Goal: Information Seeking & Learning: Learn about a topic

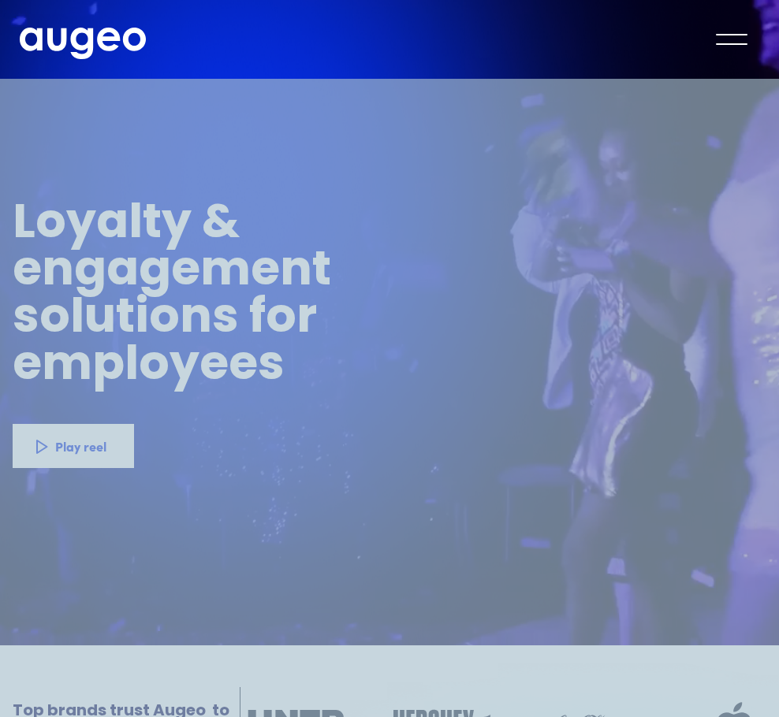
click at [0, 0] on link "Augeo Workplace" at bounding box center [0, 0] width 0 height 0
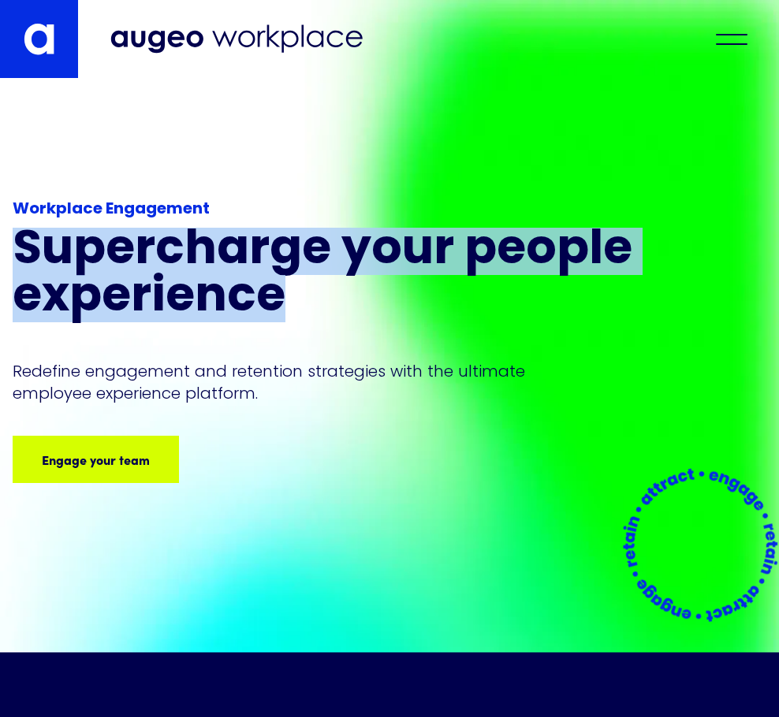
drag, startPoint x: 25, startPoint y: 237, endPoint x: 624, endPoint y: 297, distance: 601.9
click at [624, 297] on h1 "Supercharge your people experience" at bounding box center [353, 275] width 681 height 95
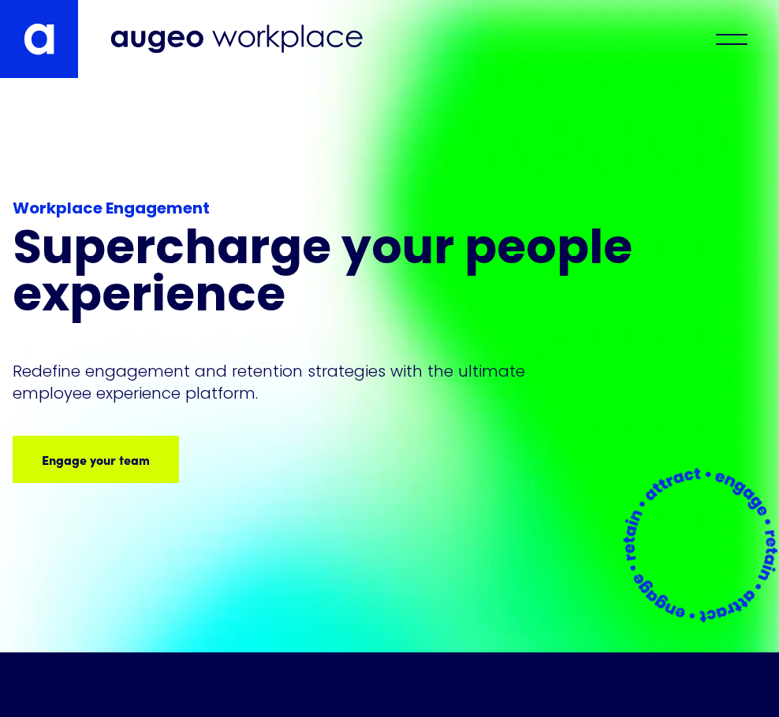
drag, startPoint x: 624, startPoint y: 297, endPoint x: 345, endPoint y: 348, distance: 283.6
click at [345, 348] on div "Workplace Engagement Supercharge your people experience Redefine engagement and…" at bounding box center [353, 340] width 681 height 285
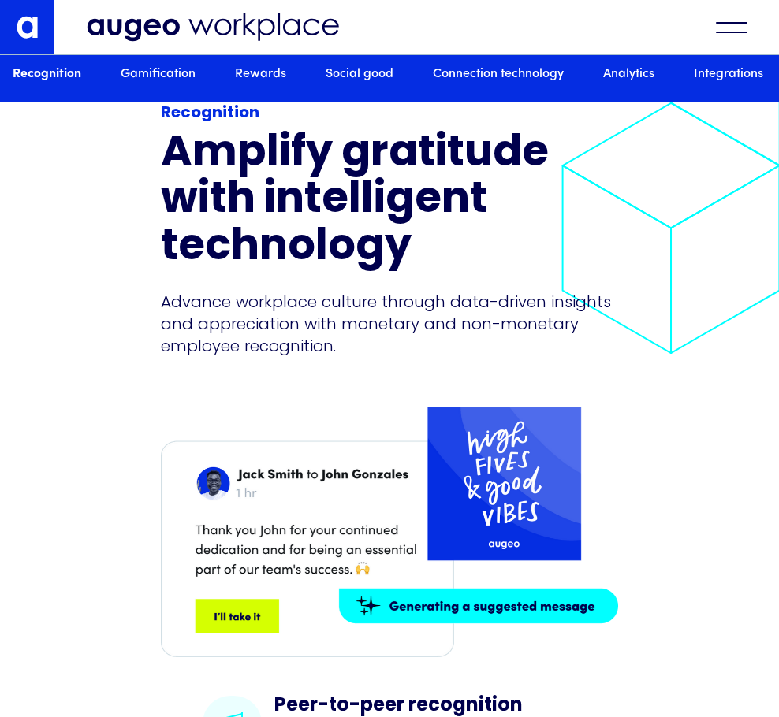
scroll to position [1906, 0]
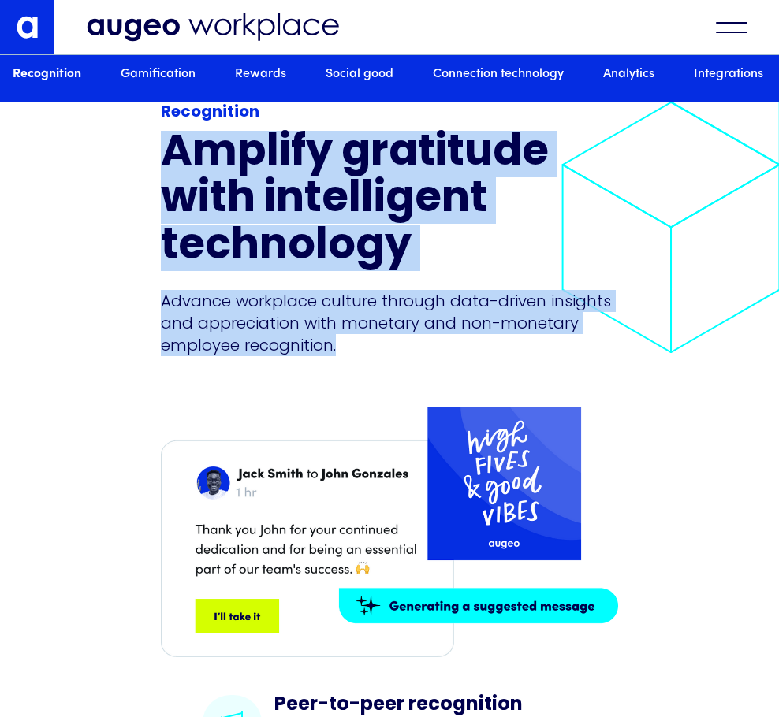
drag, startPoint x: 28, startPoint y: 192, endPoint x: 284, endPoint y: 411, distance: 337.6
click at [284, 356] on div "Recognition Amplify gratitude with intelligent technology Advance workplace cul…" at bounding box center [389, 228] width 457 height 255
click at [284, 356] on p "Advance workplace culture through data-driven insights and appreciation with mo…" at bounding box center [389, 323] width 457 height 66
drag, startPoint x: 281, startPoint y: 396, endPoint x: -2, endPoint y: 199, distance: 345.8
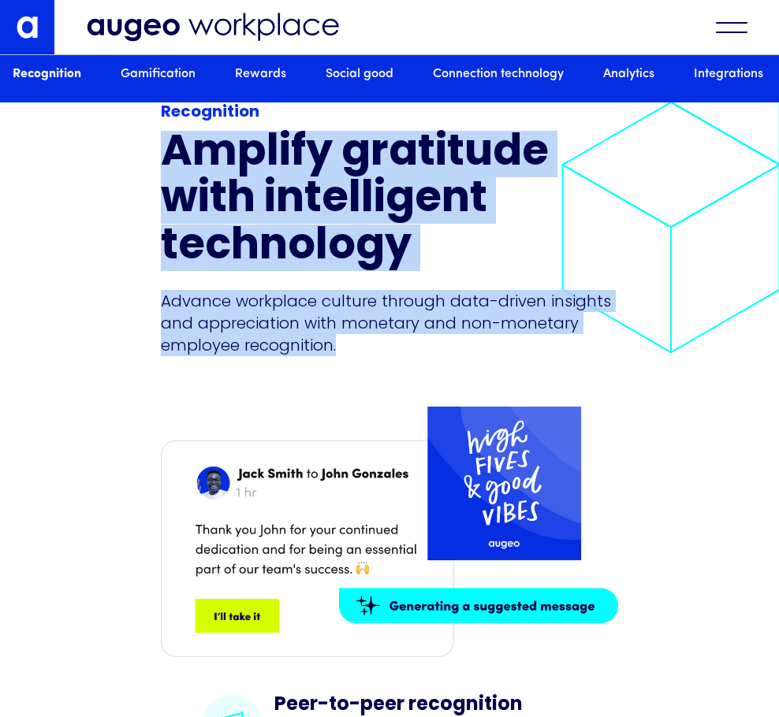
drag, startPoint x: 0, startPoint y: 199, endPoint x: 87, endPoint y: 220, distance: 89.3
click at [161, 220] on h2 "Amplify gratitude with intelligent technology" at bounding box center [389, 201] width 457 height 140
drag, startPoint x: 23, startPoint y: 198, endPoint x: 301, endPoint y: 403, distance: 345.5
click at [301, 356] on div "Recognition Amplify gratitude with intelligent technology Advance workplace cul…" at bounding box center [389, 228] width 457 height 255
drag, startPoint x: 301, startPoint y: 403, endPoint x: 292, endPoint y: 406, distance: 9.2
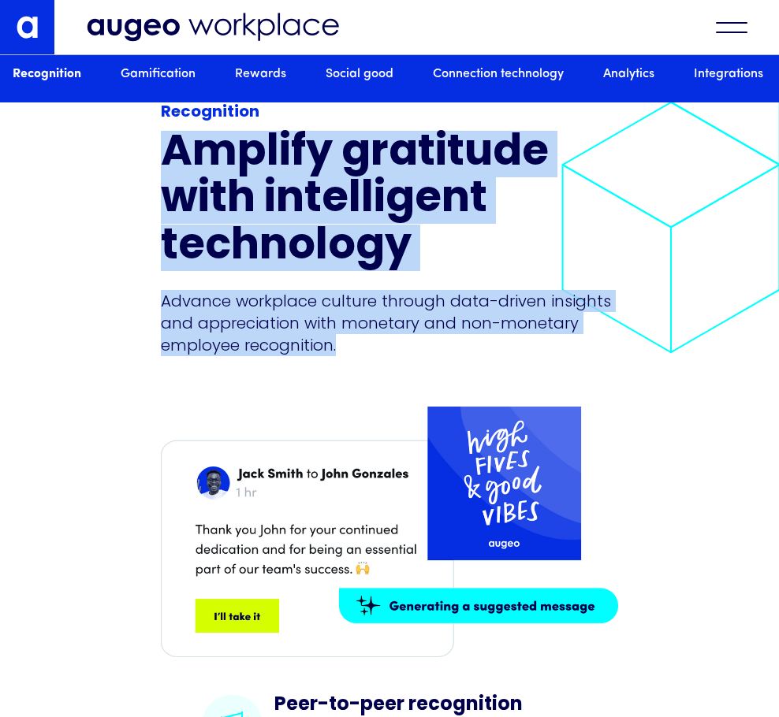
click at [292, 356] on p "Advance workplace culture through data-driven insights and appreciation with mo…" at bounding box center [389, 323] width 457 height 66
click at [273, 356] on p "Advance workplace culture through data-driven insights and appreciation with mo…" at bounding box center [389, 323] width 457 height 66
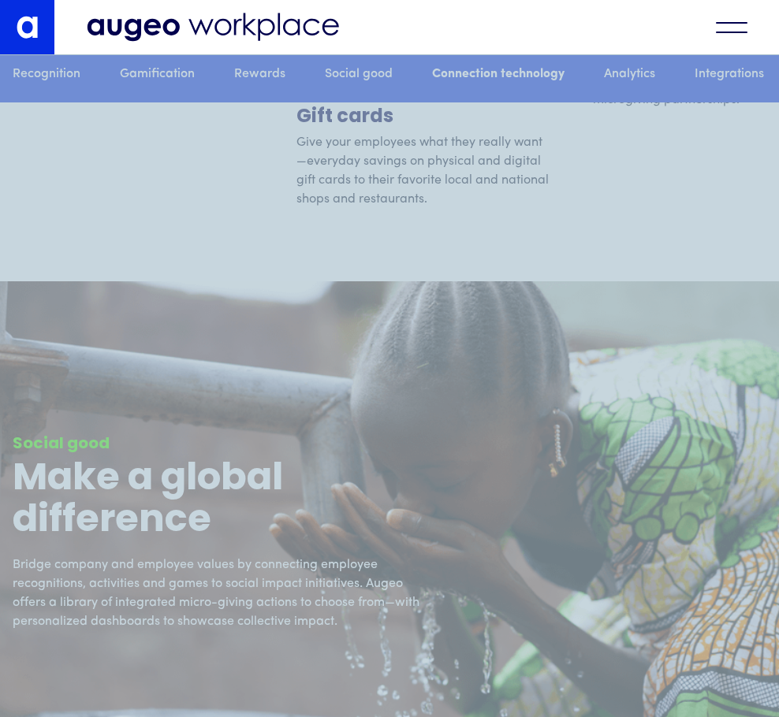
scroll to position [5799, 0]
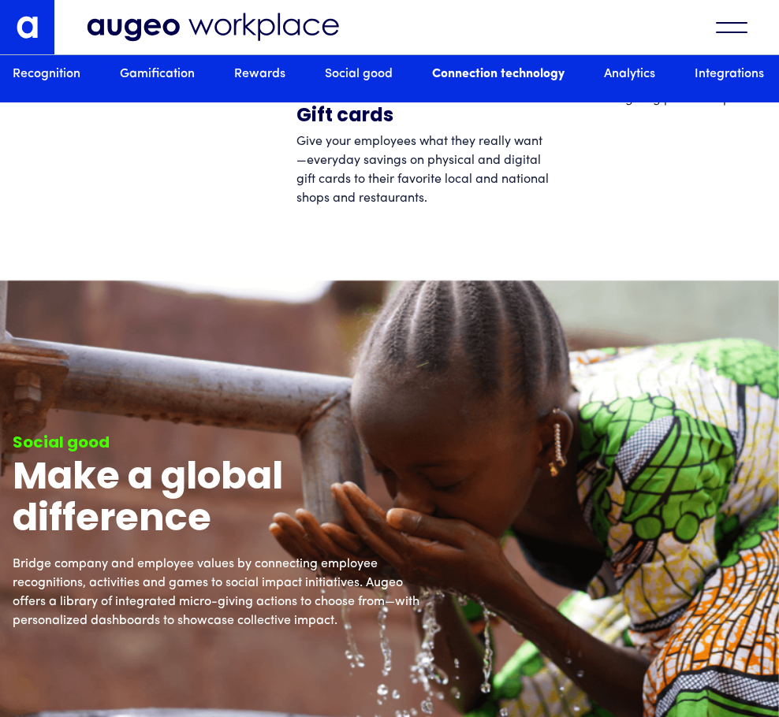
click at [87, 32] on img at bounding box center [213, 27] width 252 height 29
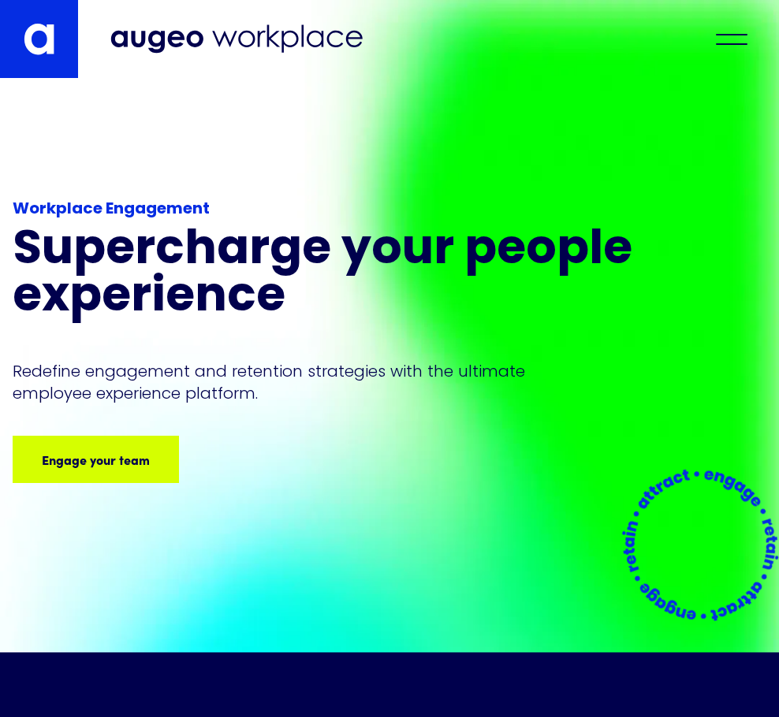
click at [76, 24] on link at bounding box center [39, 39] width 78 height 78
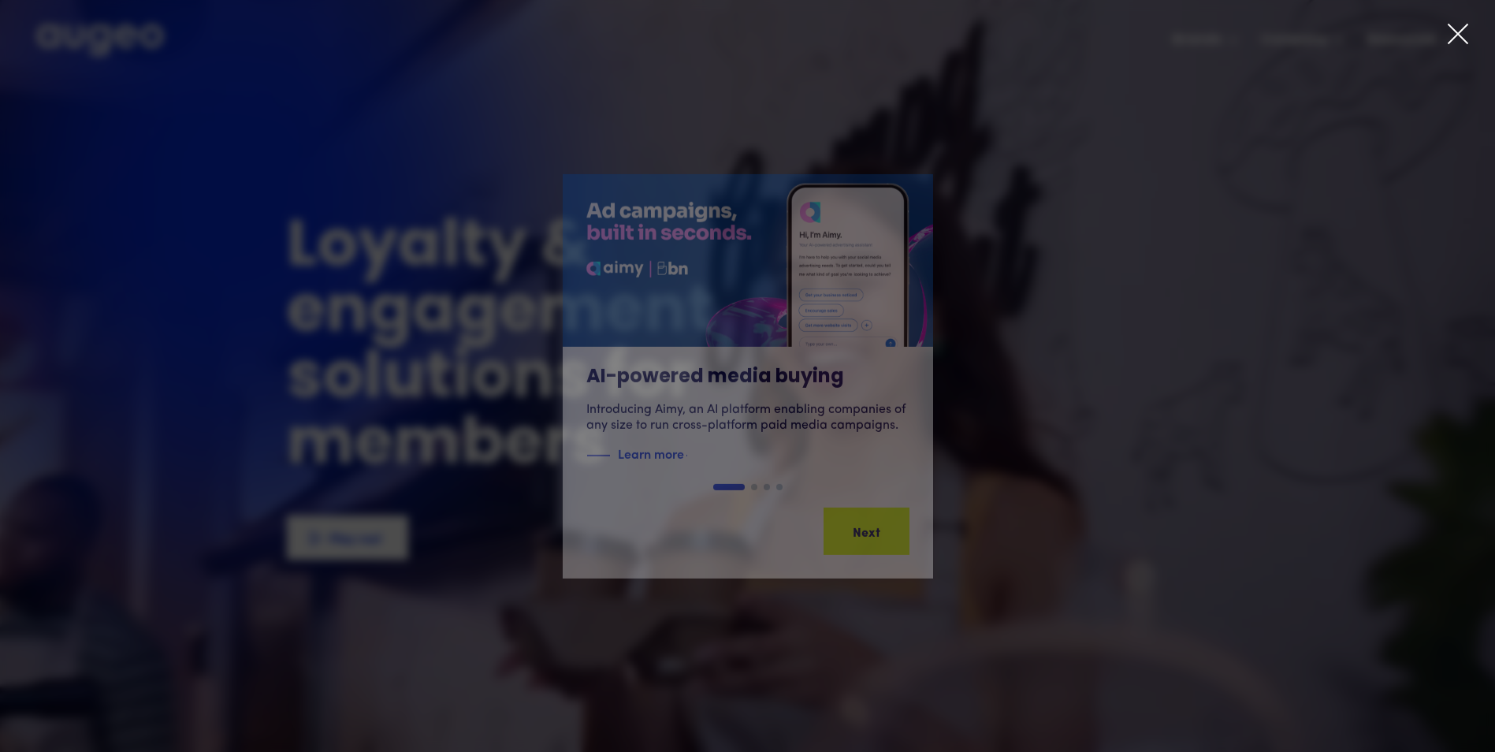
click at [778, 37] on icon at bounding box center [1458, 34] width 24 height 24
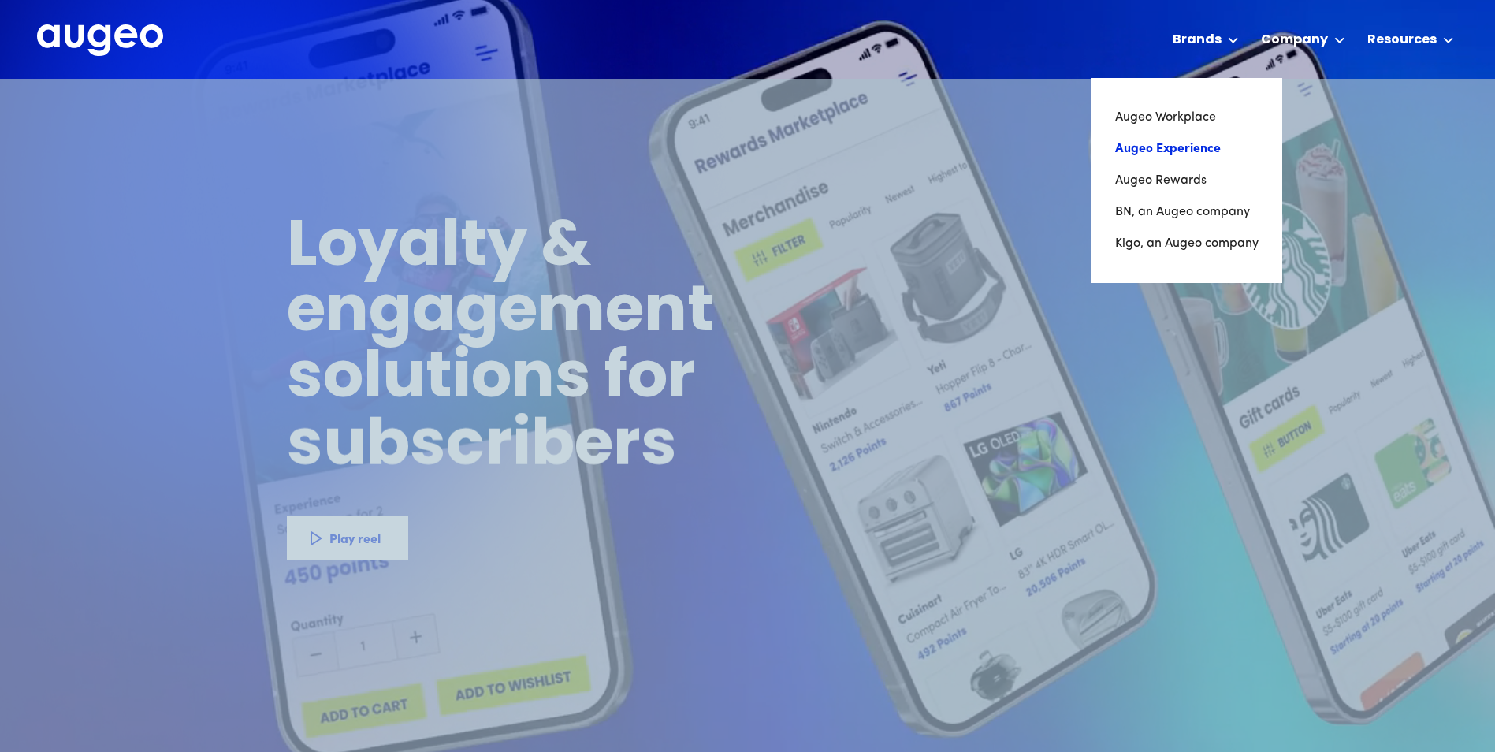
click at [778, 152] on link "Augeo Experience" at bounding box center [1186, 149] width 143 height 32
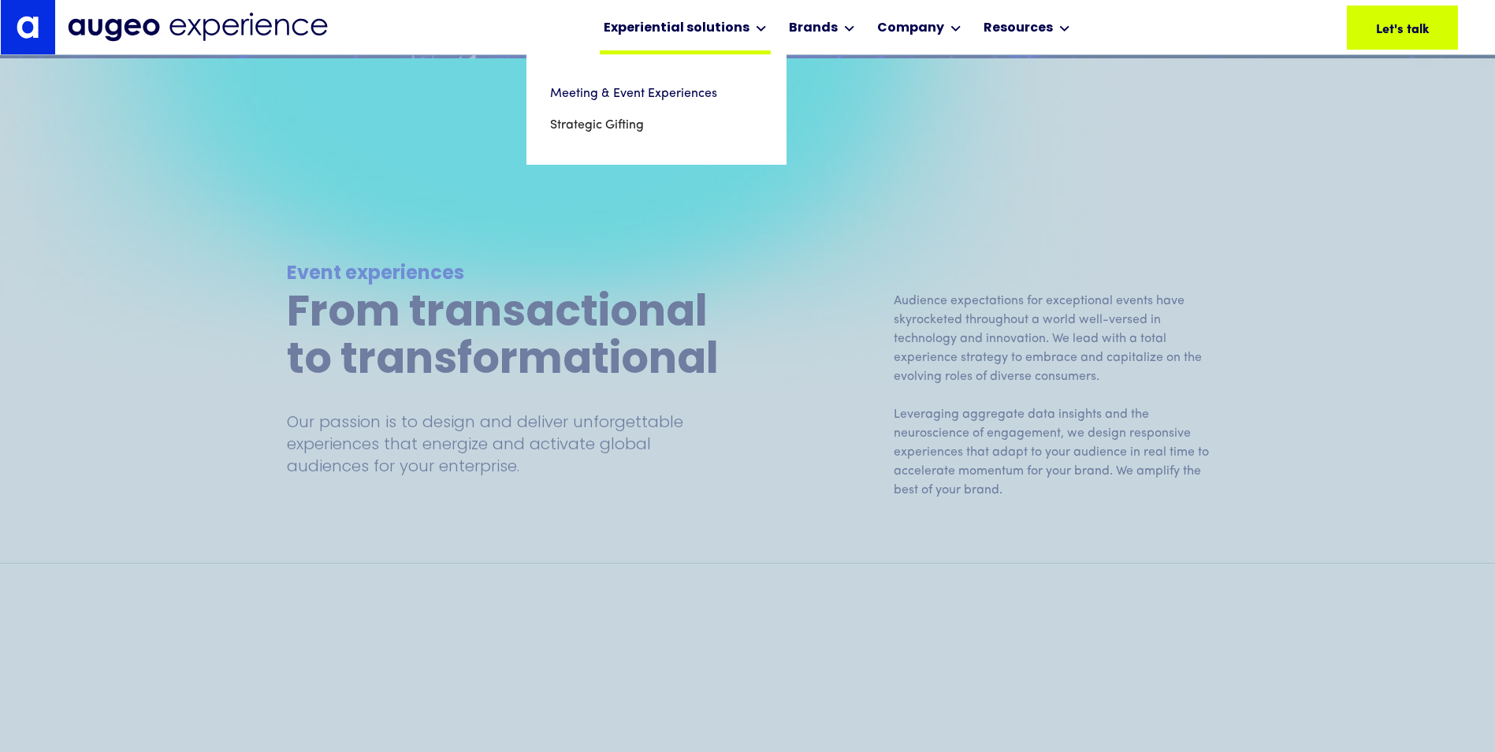
scroll to position [1351, 0]
click at [633, 91] on link "Meeting & Event Experiences" at bounding box center [656, 94] width 213 height 32
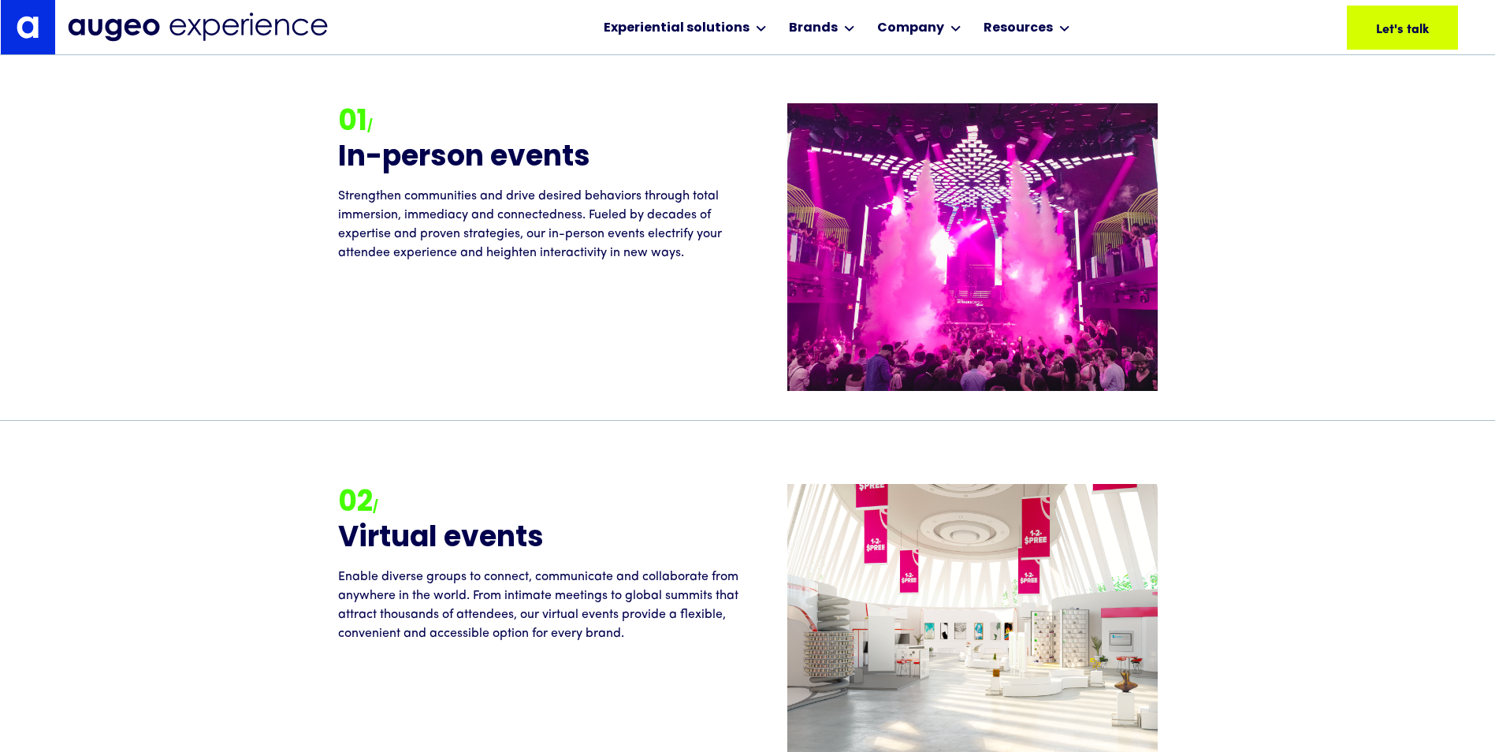
scroll to position [1906, 0]
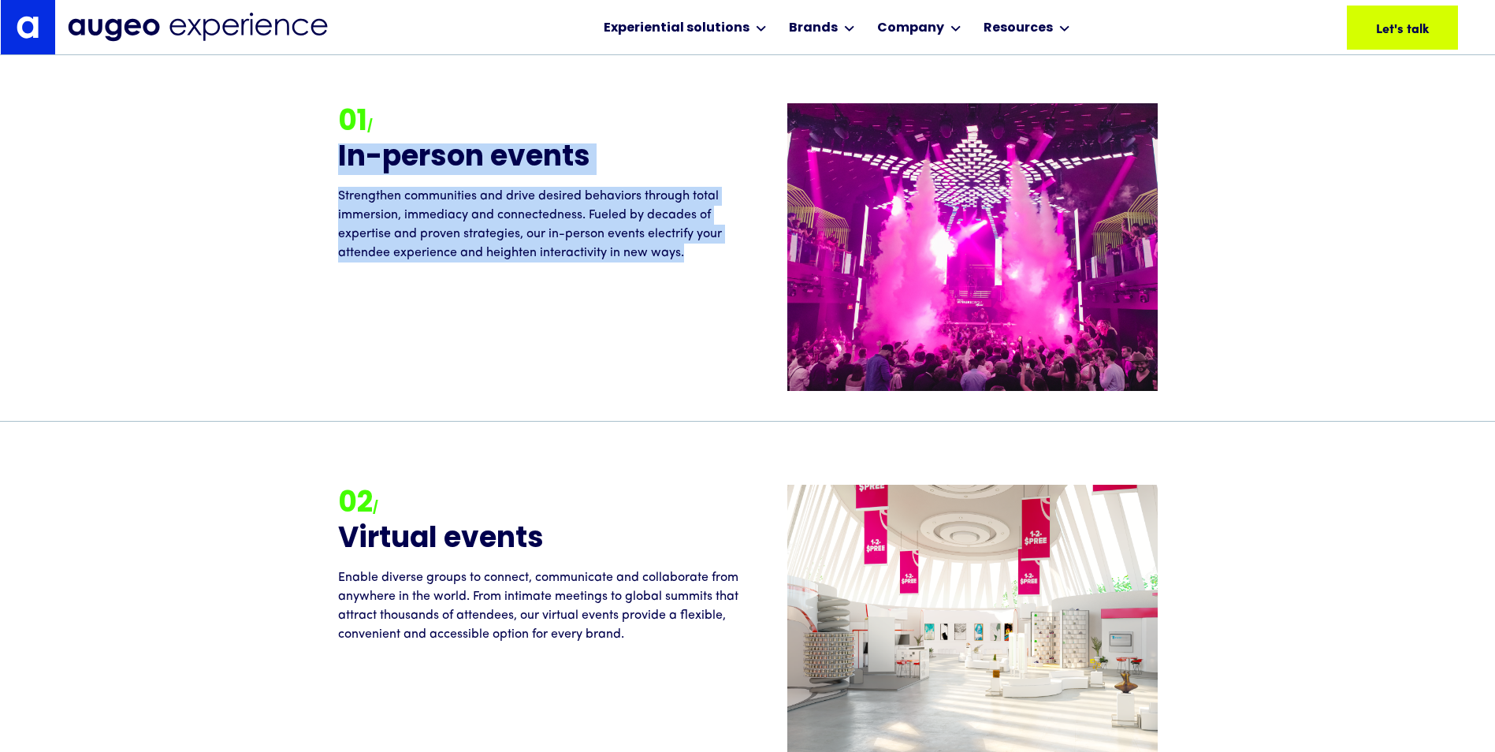
drag, startPoint x: 334, startPoint y: 148, endPoint x: 697, endPoint y: 252, distance: 377.9
click at [697, 252] on div "01 / In-person events Strengthen communities and drive desired behaviors throug…" at bounding box center [748, 247] width 922 height 288
click at [697, 252] on p "Strengthen communities and drive desired behaviors through total immersion, imm…" at bounding box center [543, 225] width 410 height 76
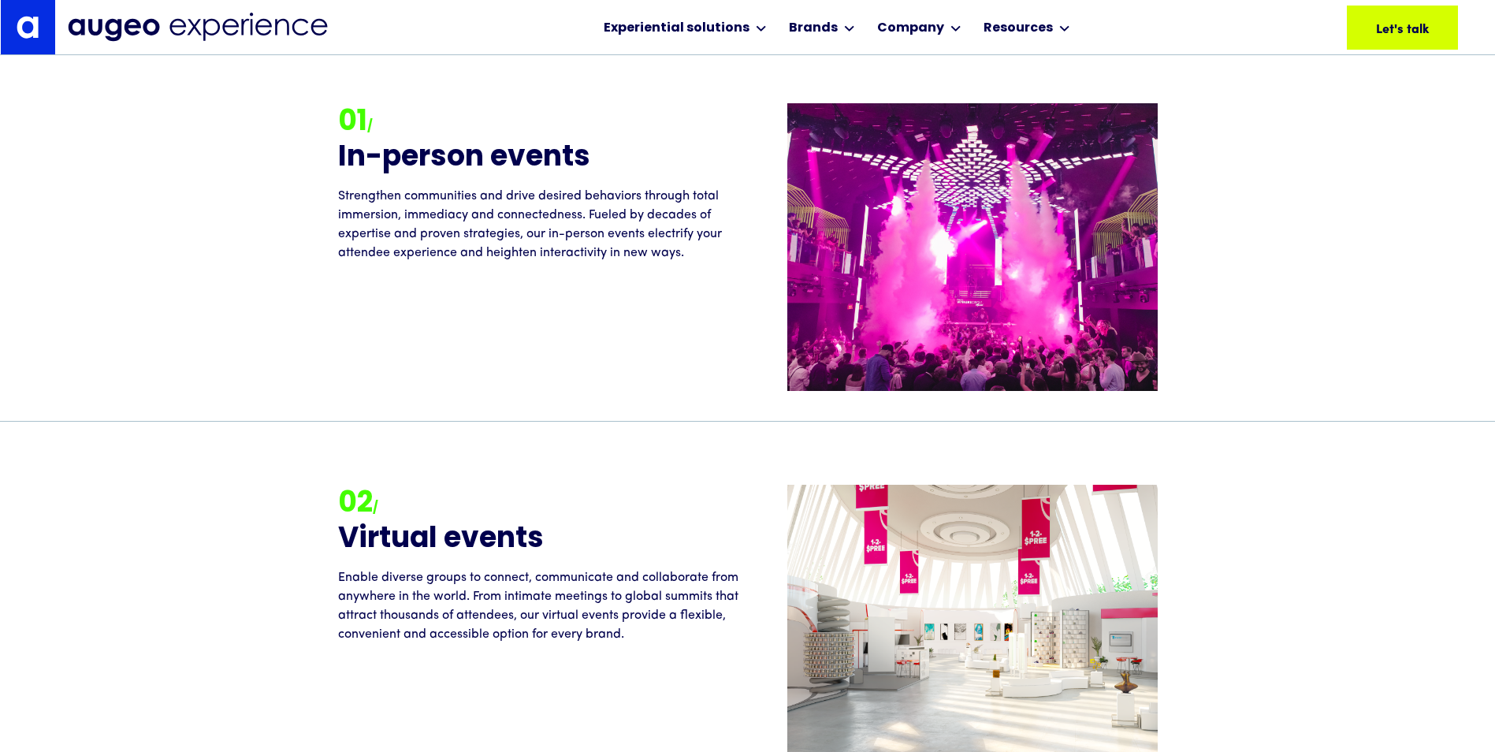
click at [690, 253] on p "Strengthen communities and drive desired behaviors through total immersion, imm…" at bounding box center [543, 225] width 410 height 76
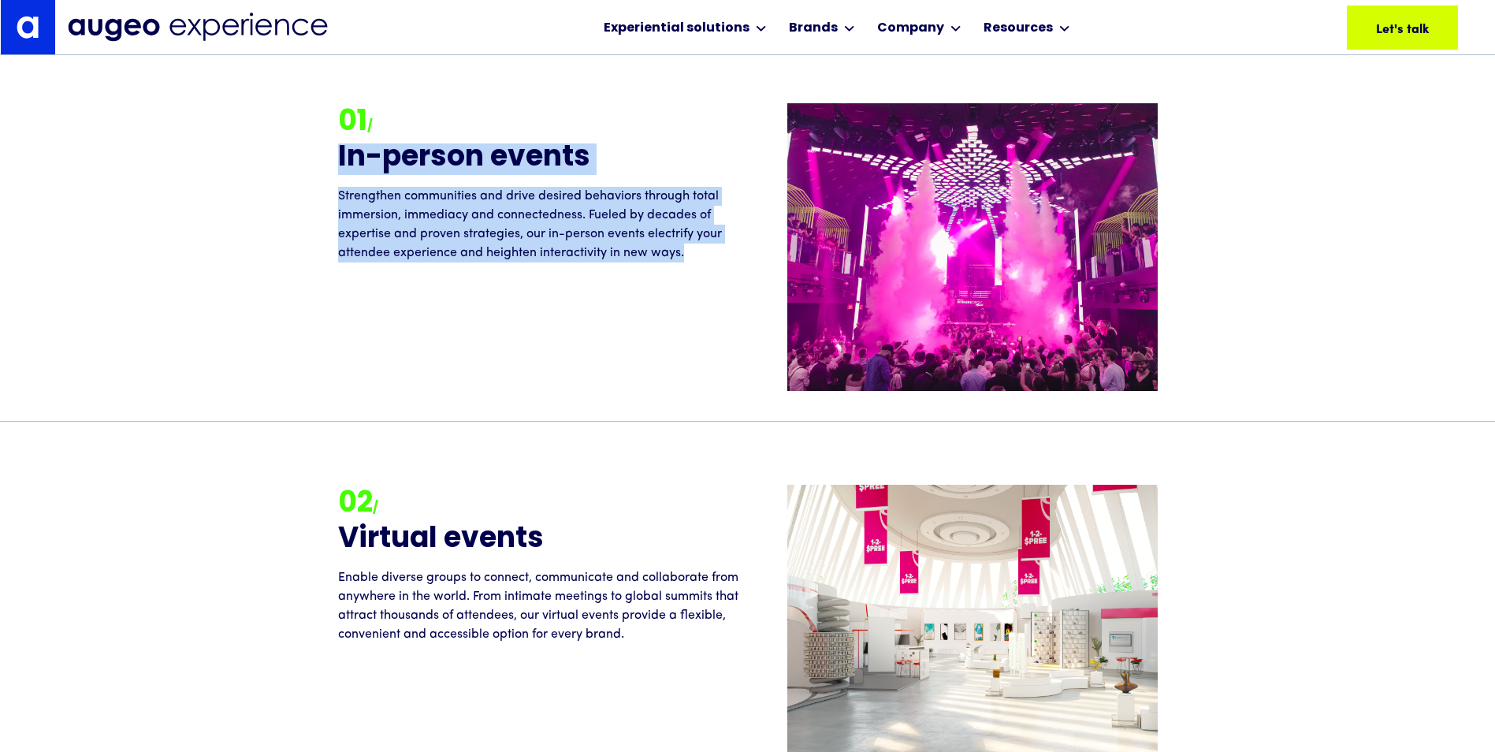
drag, startPoint x: 699, startPoint y: 251, endPoint x: 339, endPoint y: 157, distance: 372.3
click at [339, 157] on div "01 / In-person events Strengthen communities and drive desired behaviors throug…" at bounding box center [543, 182] width 410 height 159
click at [339, 157] on h2 "In-person events" at bounding box center [543, 159] width 410 height 32
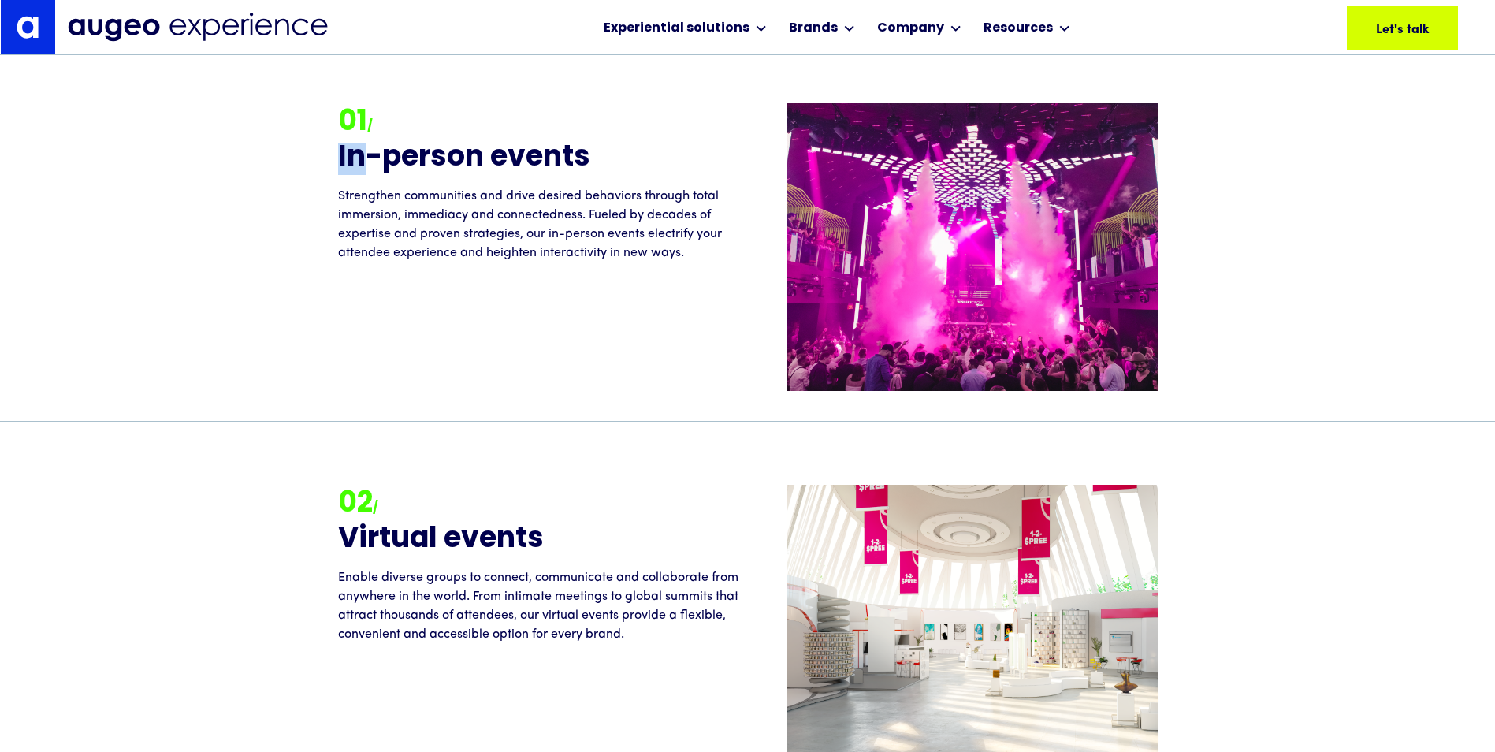
click at [339, 155] on h2 "In-person events" at bounding box center [543, 159] width 410 height 32
click at [340, 152] on h2 "In-person events" at bounding box center [543, 159] width 410 height 32
drag, startPoint x: 340, startPoint y: 152, endPoint x: 386, endPoint y: 215, distance: 77.9
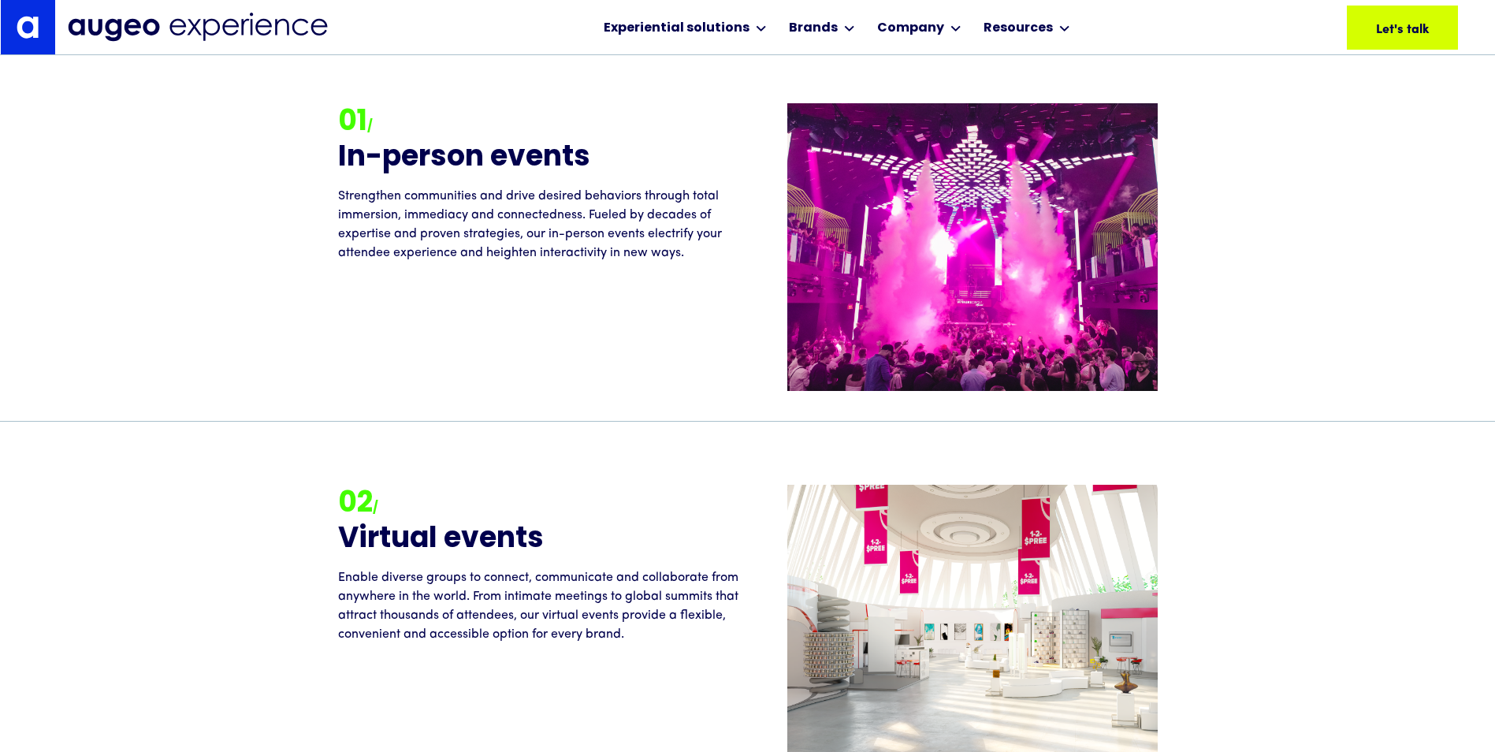
click at [390, 220] on p "Strengthen communities and drive desired behaviors through total immersion, imm…" at bounding box center [543, 225] width 410 height 76
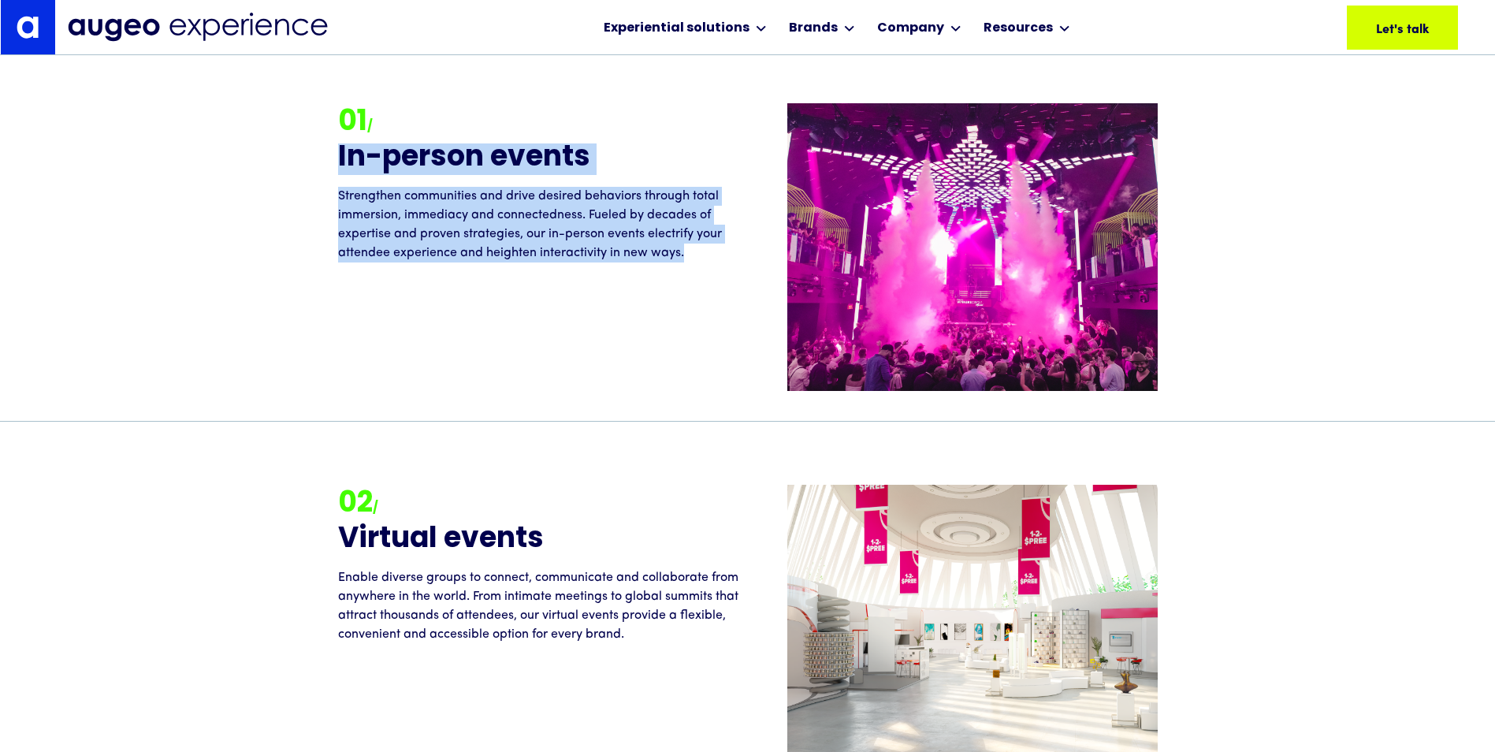
drag, startPoint x: 330, startPoint y: 150, endPoint x: 705, endPoint y: 246, distance: 386.5
click at [705, 246] on div "01 / In-person events Strengthen communities and drive desired behaviors throug…" at bounding box center [748, 247] width 922 height 288
drag, startPoint x: 705, startPoint y: 246, endPoint x: 685, endPoint y: 255, distance: 21.9
click at [705, 246] on p "Strengthen communities and drive desired behaviors through total immersion, imm…" at bounding box center [543, 225] width 410 height 76
drag, startPoint x: 686, startPoint y: 251, endPoint x: 283, endPoint y: 149, distance: 415.5
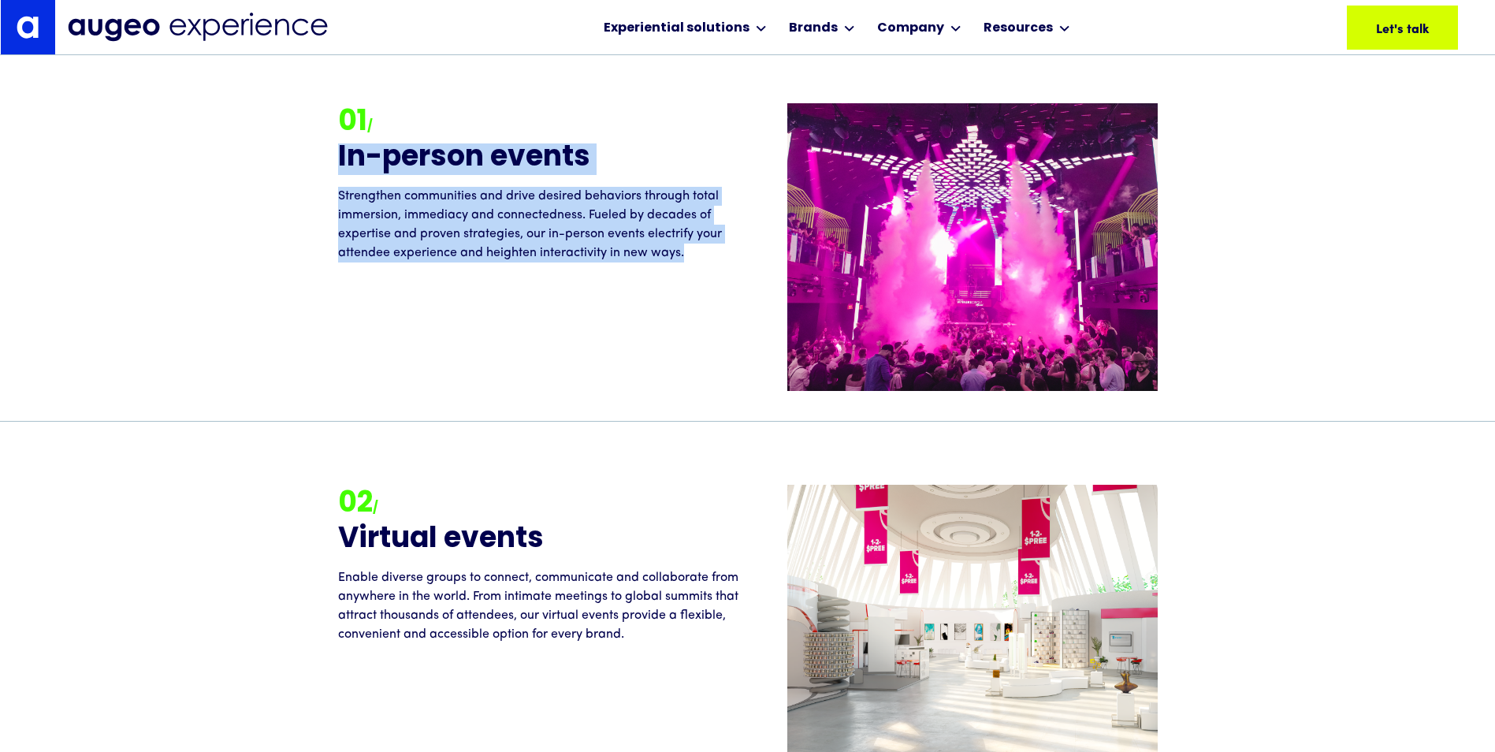
click at [283, 149] on div "01 / In-person events Strengthen communities and drive desired behaviors throug…" at bounding box center [747, 247] width 1495 height 414
drag, startPoint x: 283, startPoint y: 149, endPoint x: 400, endPoint y: 180, distance: 121.6
click at [448, 203] on p "Strengthen communities and drive desired behaviors through total immersion, imm…" at bounding box center [543, 225] width 410 height 76
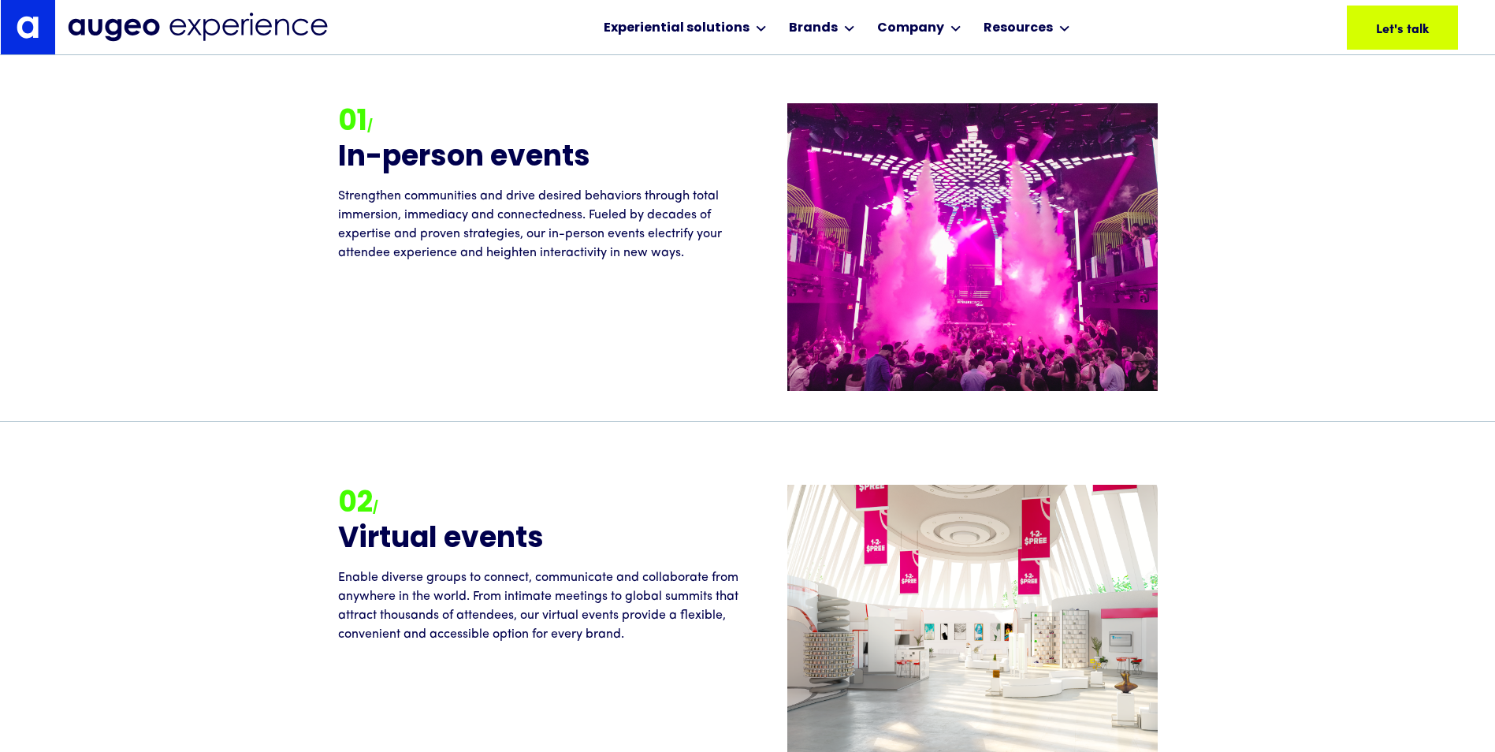
click at [346, 157] on h2 "In-person events" at bounding box center [543, 159] width 410 height 32
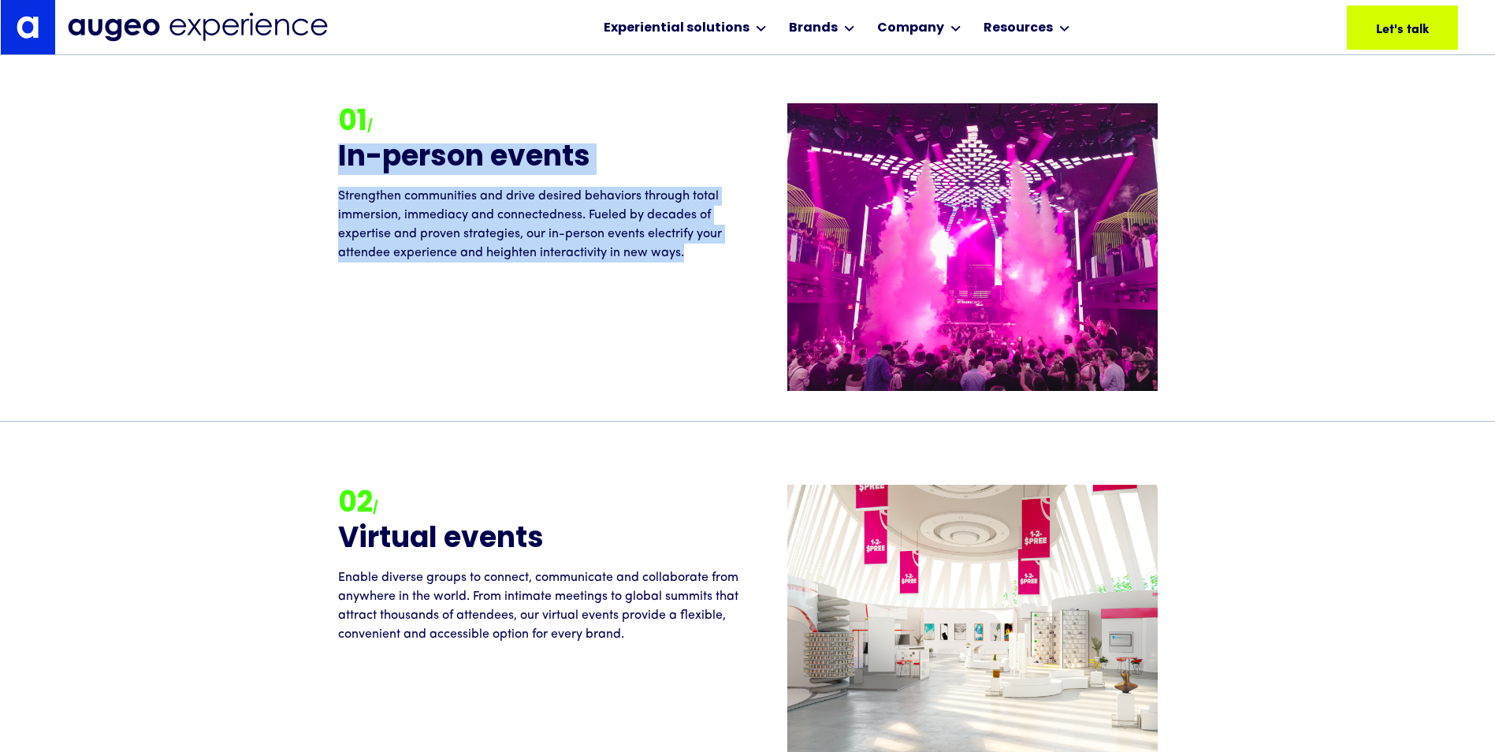
drag, startPoint x: 338, startPoint y: 150, endPoint x: 705, endPoint y: 251, distance: 380.3
click at [705, 251] on div "01 / In-person events Strengthen communities and drive desired behaviors throug…" at bounding box center [543, 182] width 410 height 159
click at [705, 251] on p "Strengthen communities and drive desired behaviors through total immersion, imm…" at bounding box center [543, 225] width 410 height 76
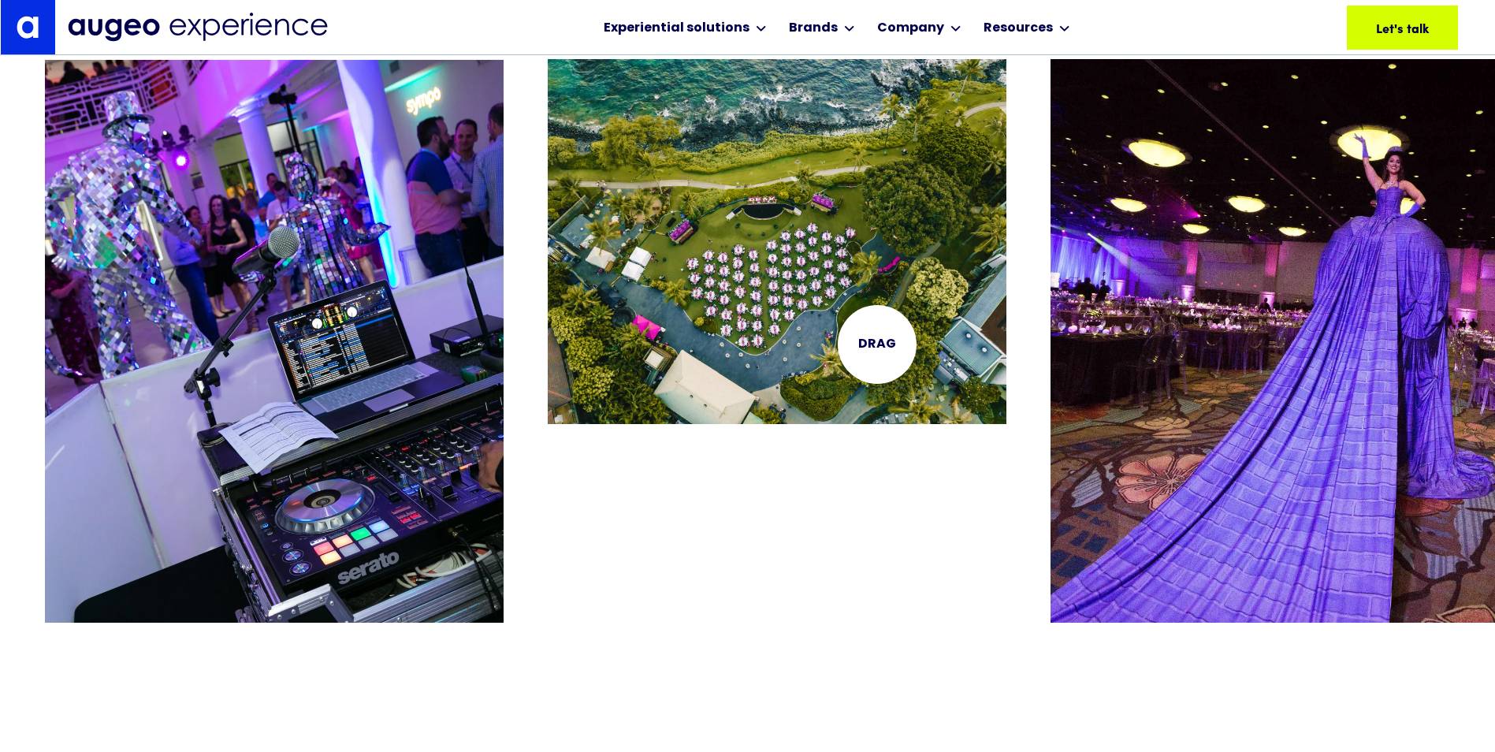
scroll to position [3337, 0]
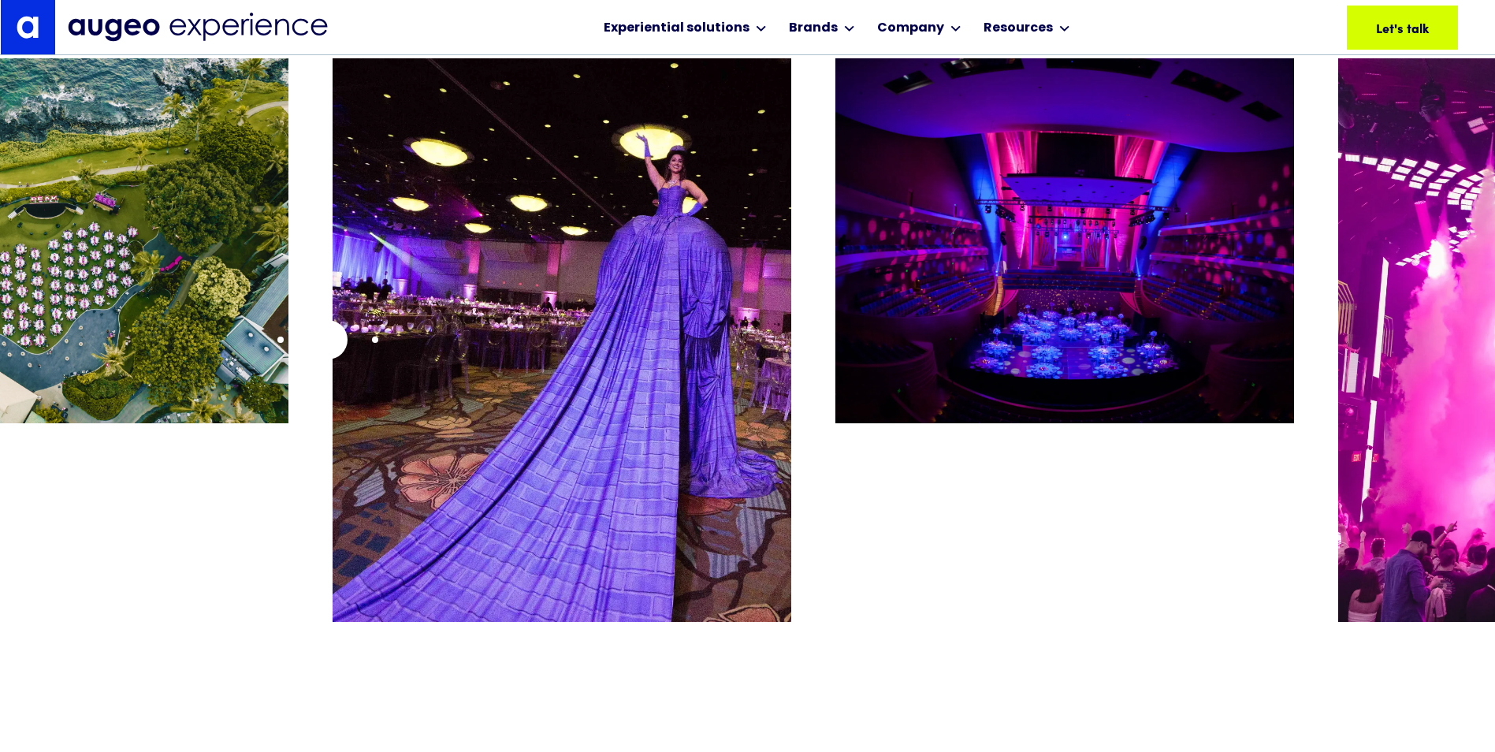
click at [328, 340] on div at bounding box center [52, 357] width 1450 height 598
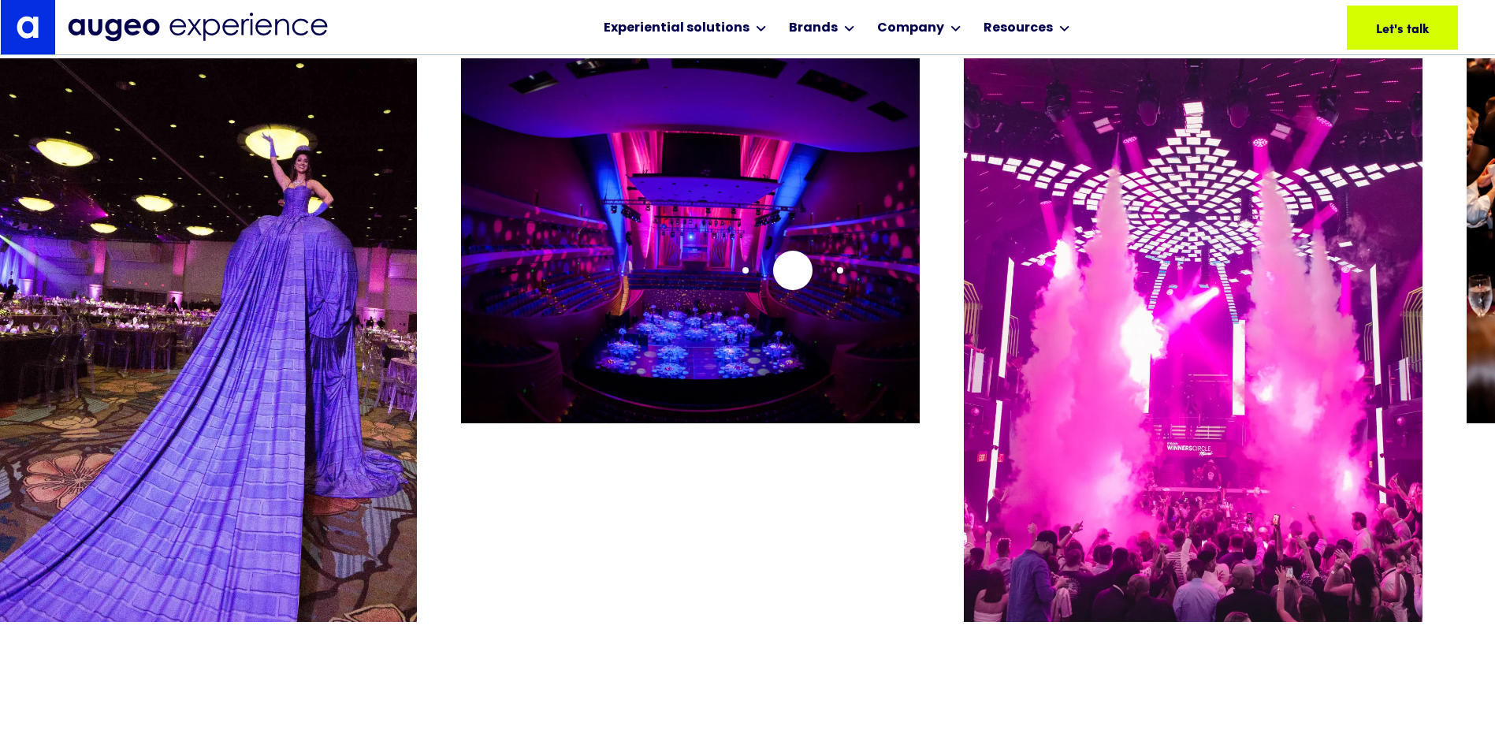
click at [496, 287] on img "4 / 26" at bounding box center [690, 240] width 459 height 365
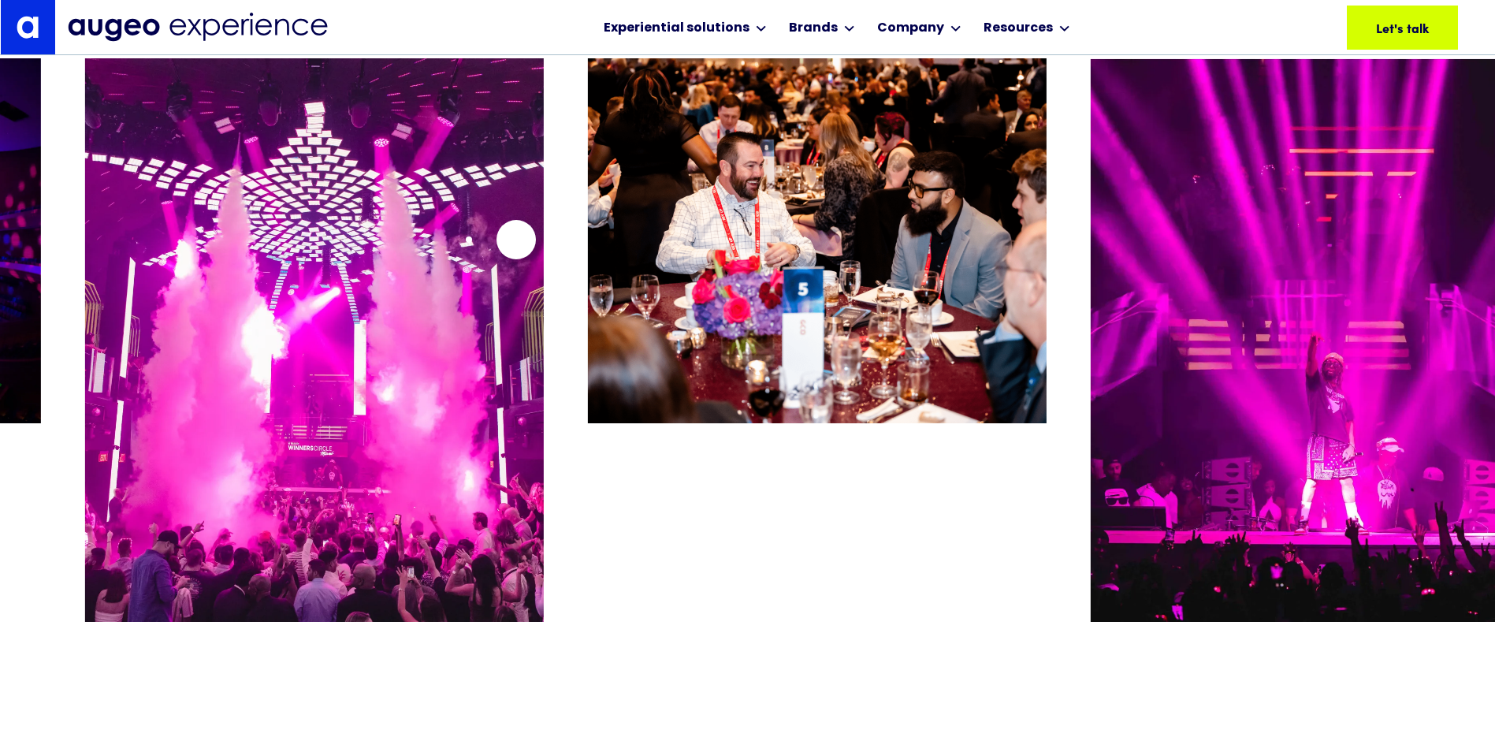
click at [500, 240] on img "5 / 26" at bounding box center [314, 339] width 459 height 563
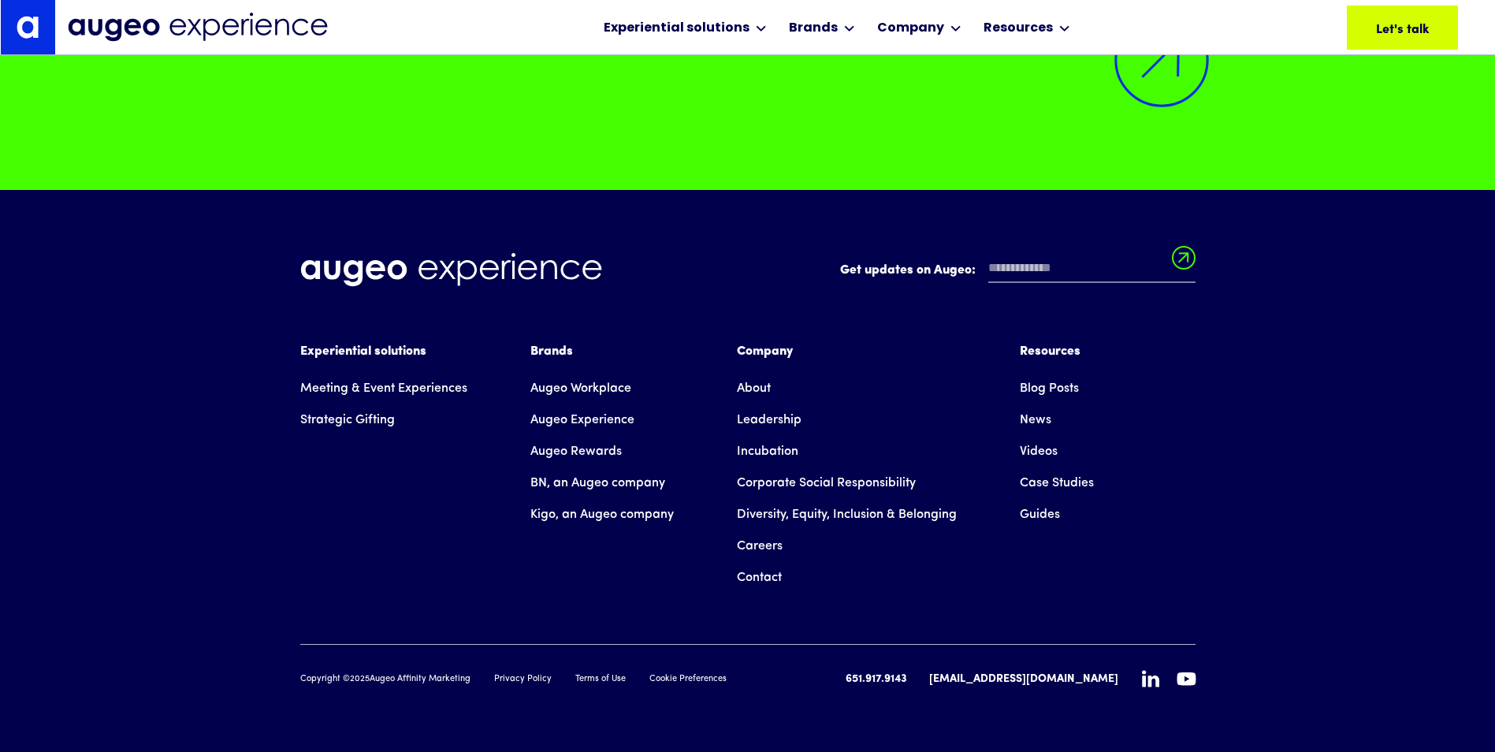
scroll to position [14769, 0]
click at [1072, 483] on link "Case Studies" at bounding box center [1057, 483] width 74 height 32
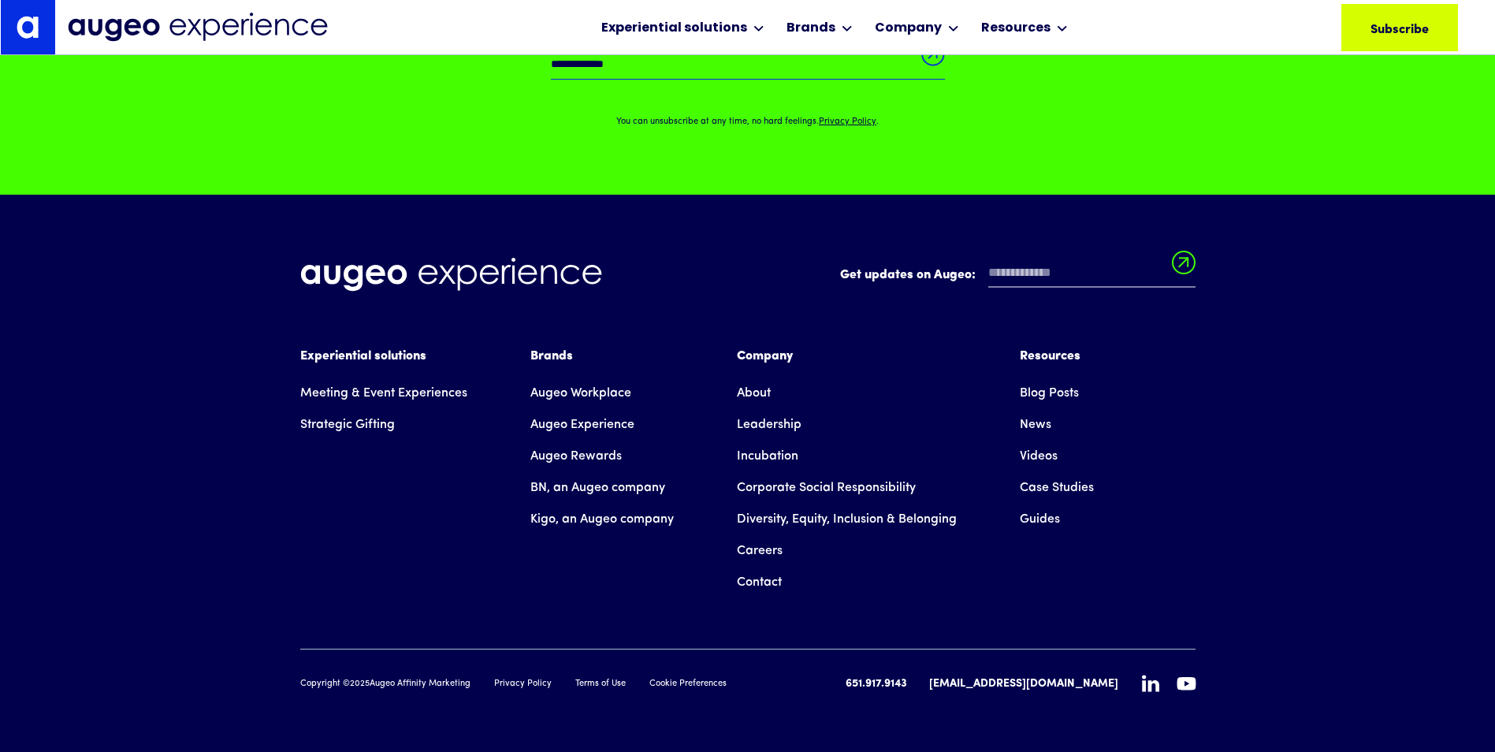
scroll to position [1385, 0]
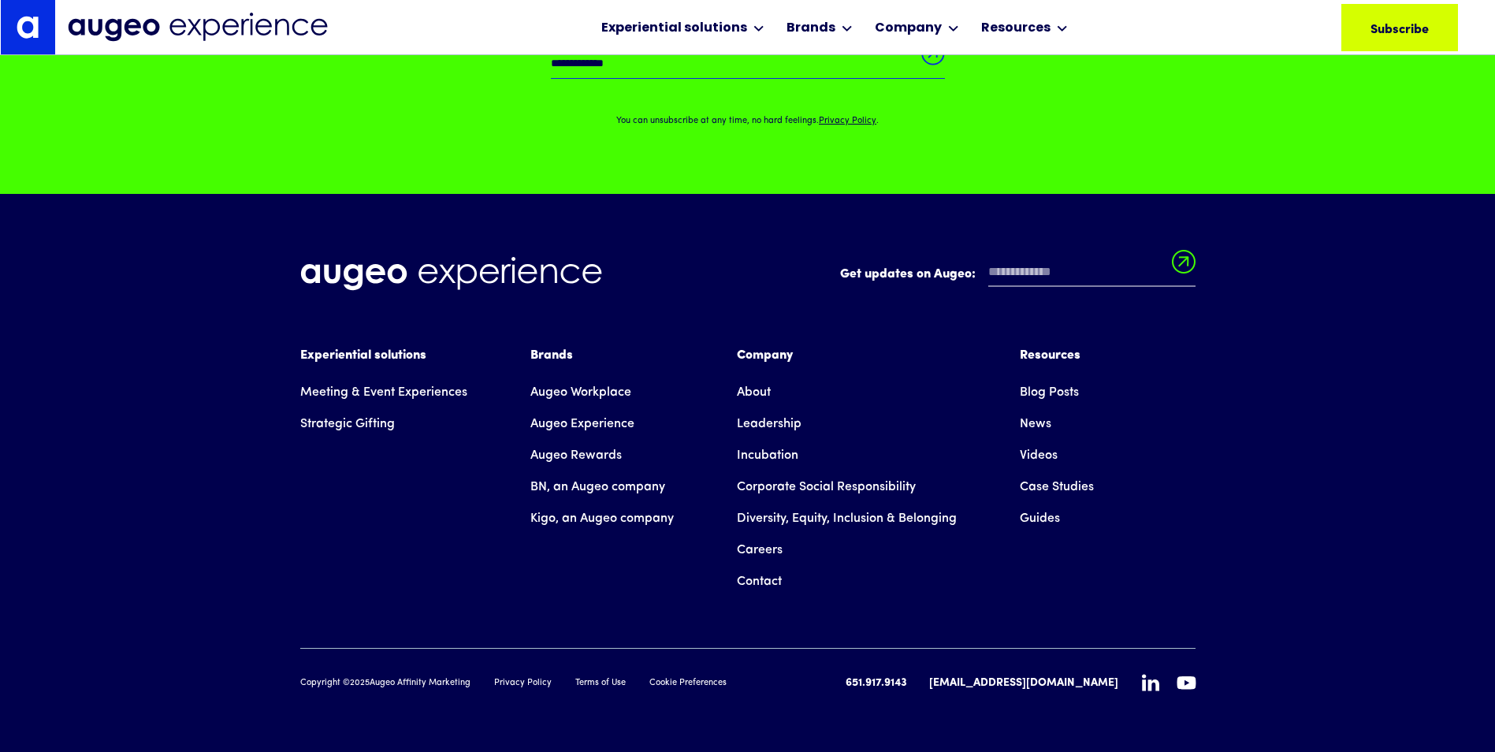
click at [757, 547] on link "Careers" at bounding box center [760, 550] width 46 height 32
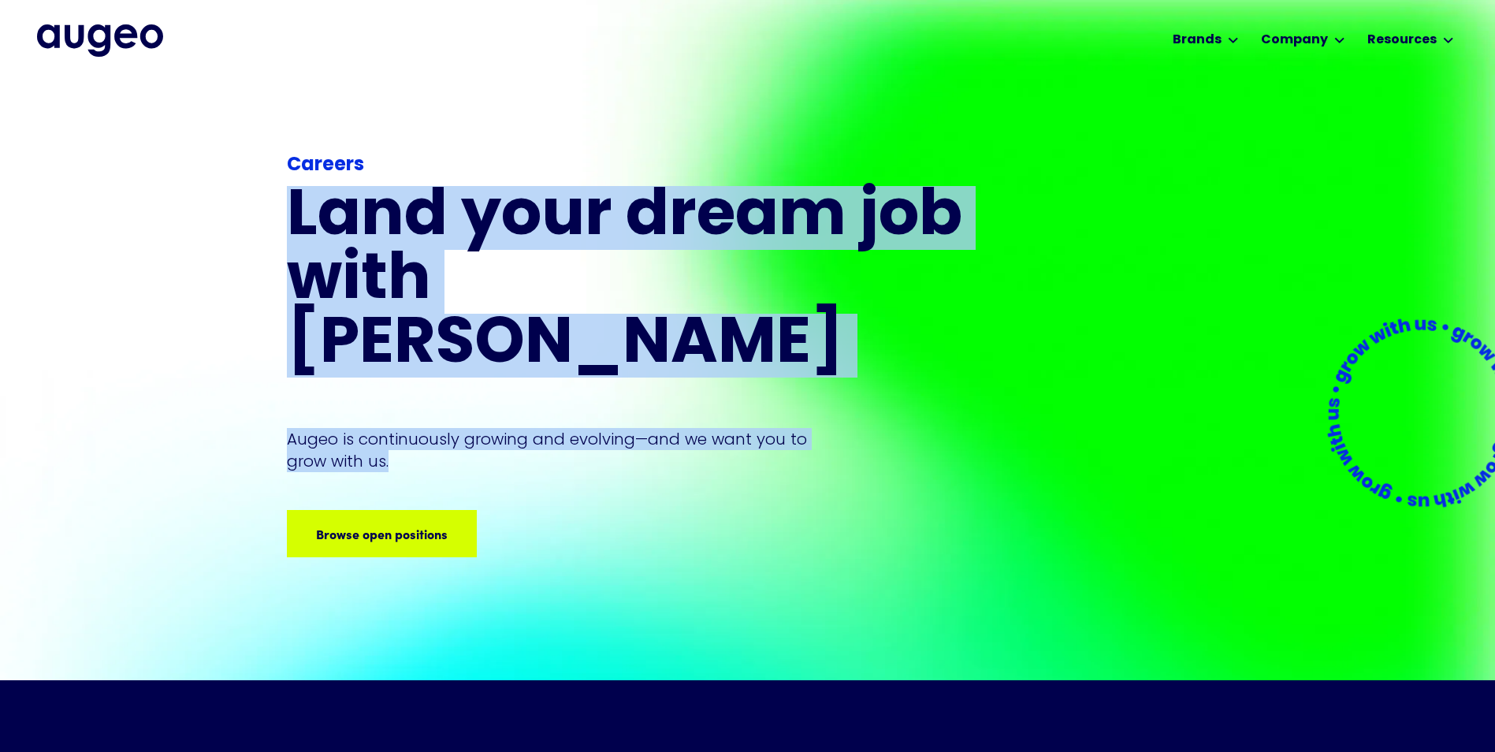
drag, startPoint x: 283, startPoint y: 234, endPoint x: 400, endPoint y: 434, distance: 232.1
click at [400, 434] on div "Careers Land your dream job﻿ with [PERSON_NAME] is continuously growing and evo…" at bounding box center [747, 379] width 1495 height 601
click at [400, 434] on p "Augeo is continuously growing and evolving—and we want you to grow with us." at bounding box center [558, 450] width 542 height 44
drag, startPoint x: 400, startPoint y: 434, endPoint x: 287, endPoint y: 192, distance: 267.2
click at [287, 192] on div "Careers Land your dream job﻿ with [PERSON_NAME] is continuously growing and evo…" at bounding box center [627, 354] width 681 height 406
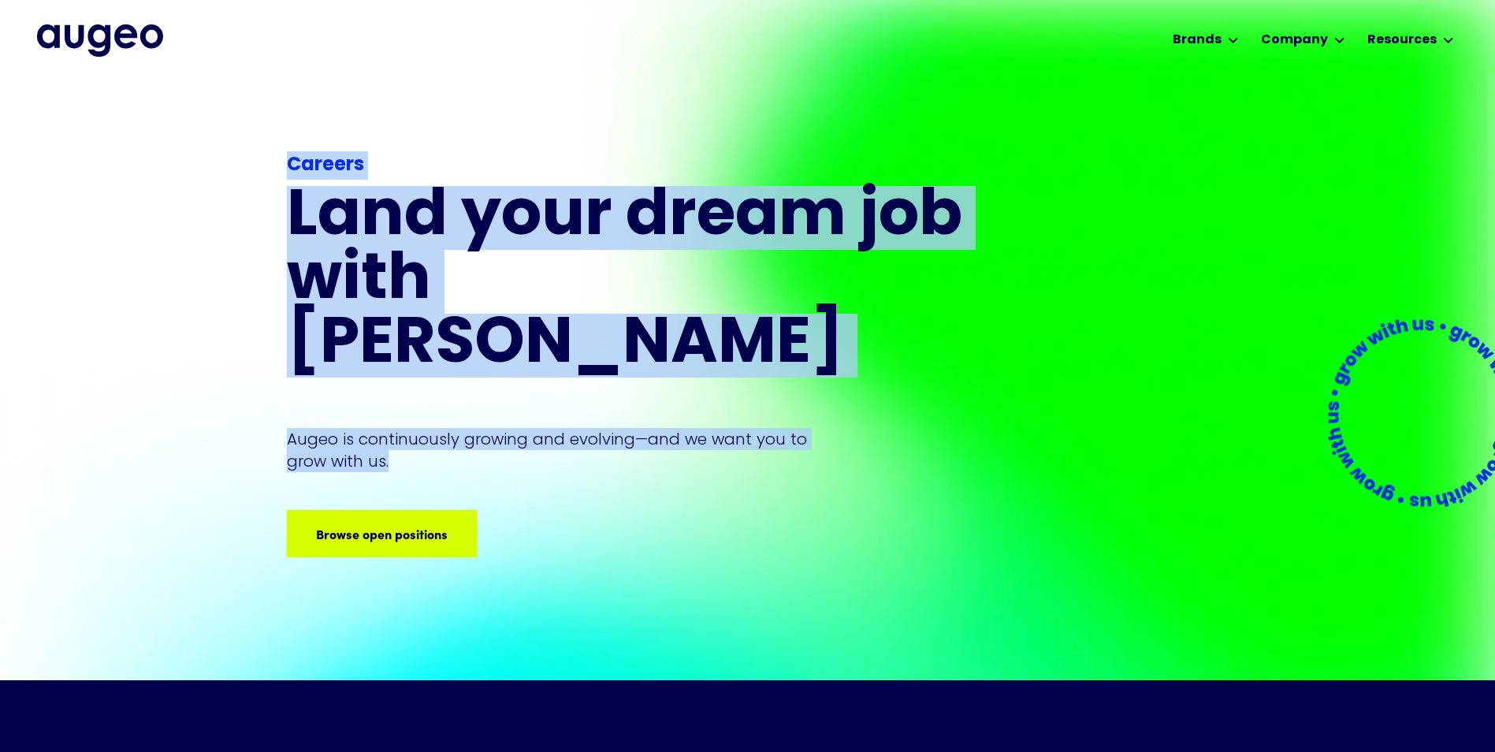
click at [287, 175] on strong "Careers" at bounding box center [325, 165] width 77 height 19
drag, startPoint x: 284, startPoint y: 195, endPoint x: 401, endPoint y: 431, distance: 263.3
click at [401, 431] on div "Careers Land your dream job﻿ with [PERSON_NAME] is continuously growing and evo…" at bounding box center [747, 379] width 1495 height 601
click at [510, 175] on div "Careers Land your dream job﻿ with [PERSON_NAME] is continuously growing and evo…" at bounding box center [627, 379] width 681 height 557
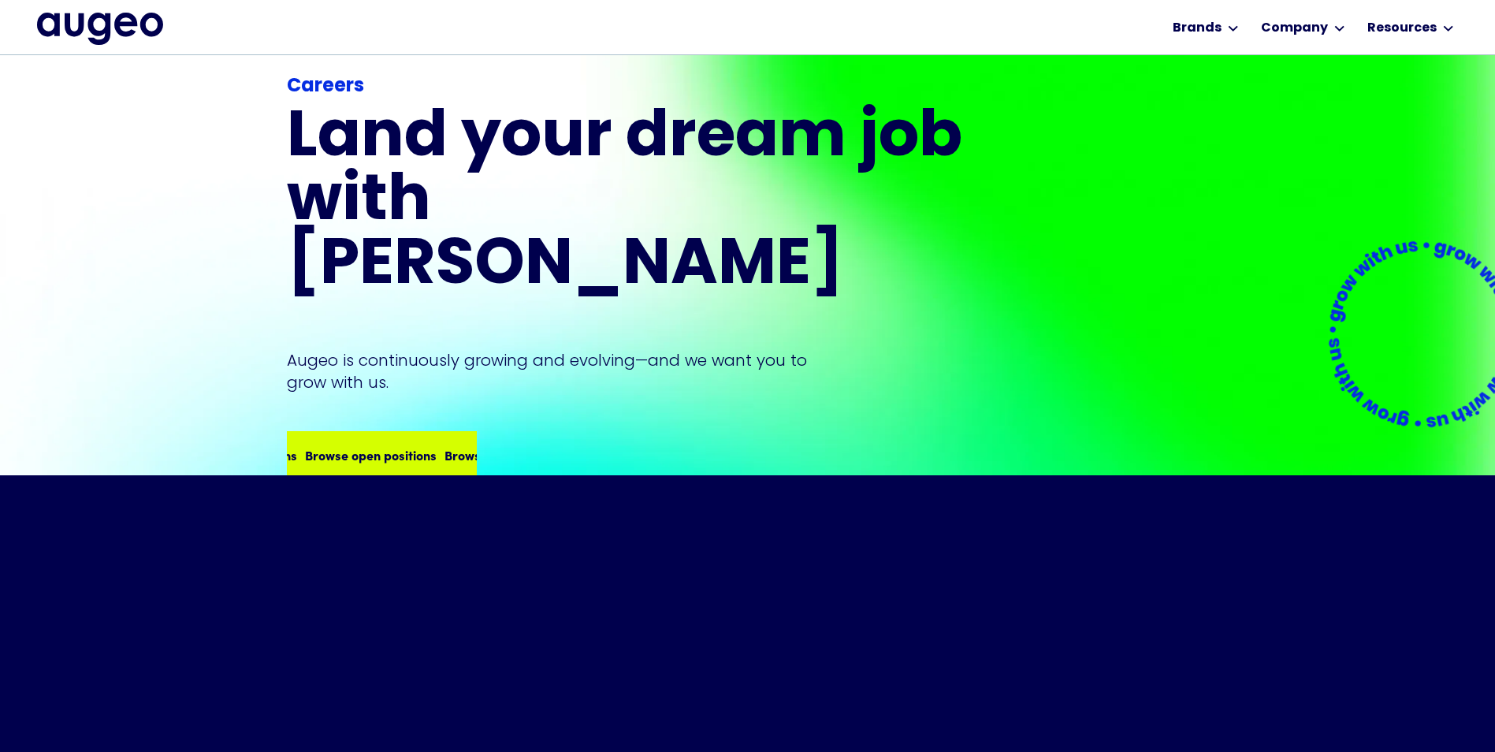
scroll to position [174, 0]
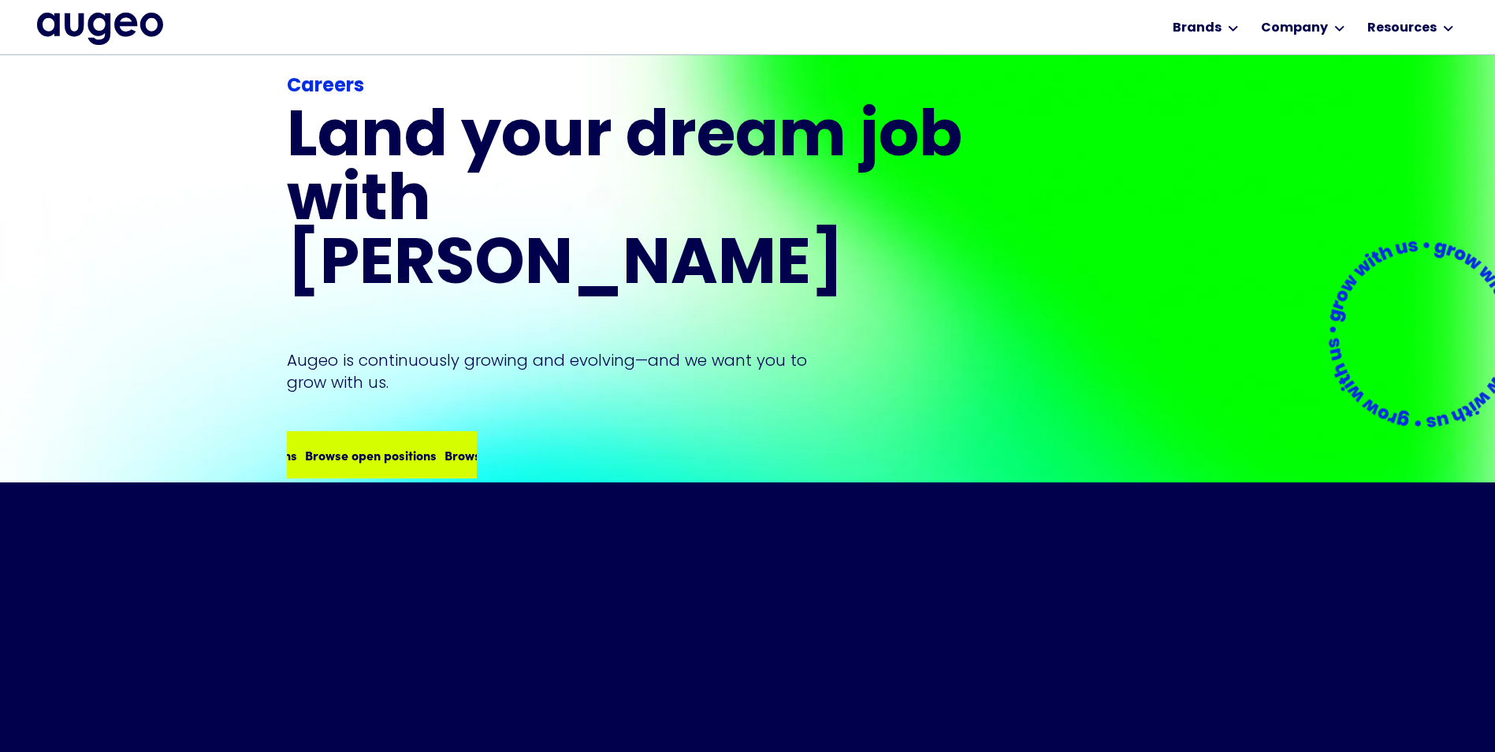
click at [364, 445] on div "Browse open positions" at bounding box center [340, 454] width 132 height 19
